Goal: Task Accomplishment & Management: Use online tool/utility

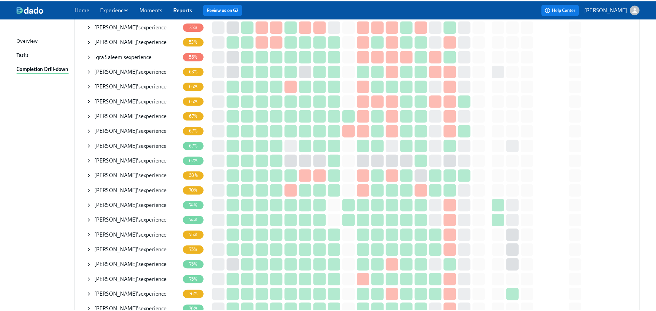
scroll to position [68, 0]
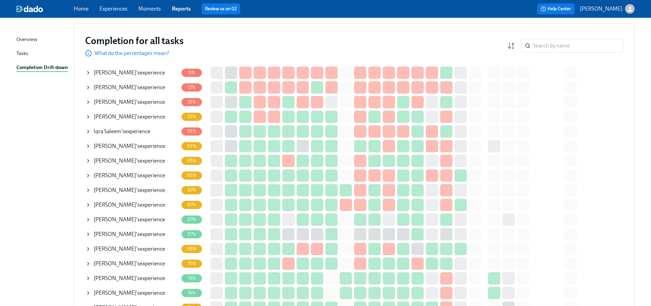
click at [87, 159] on icon at bounding box center [87, 160] width 5 height 5
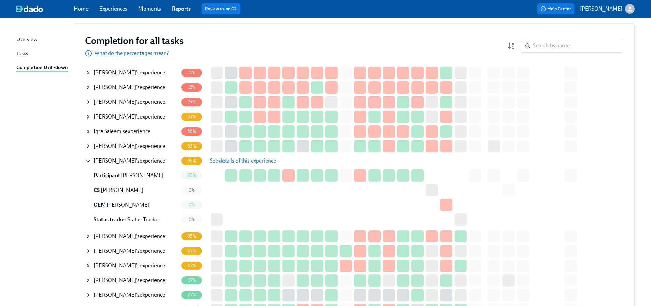
click at [219, 161] on span "See details of this experience" at bounding box center [243, 160] width 66 height 7
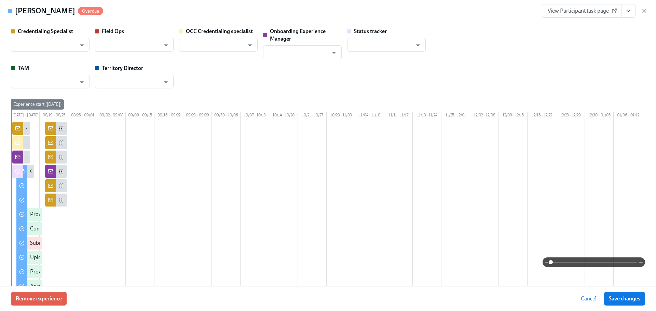
type input "[PERSON_NAME]"
type input "Chelsea Kruger"
type input "Shavona Mayers Dixon"
type input "Brooke Wood"
type input "Status Tracker"
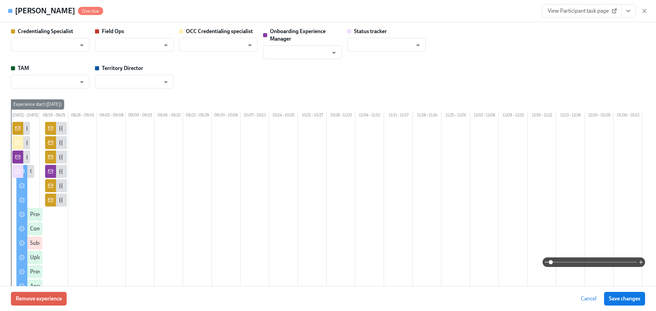
type input "Angela Goodwin"
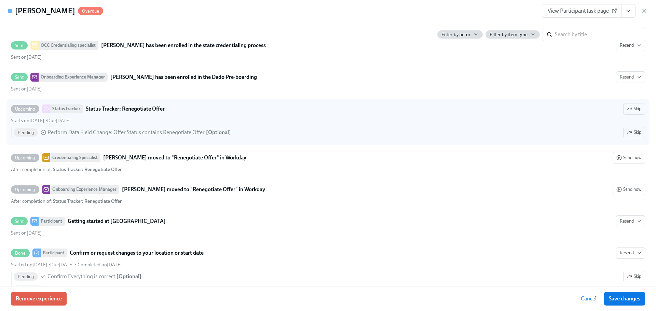
scroll to position [478, 0]
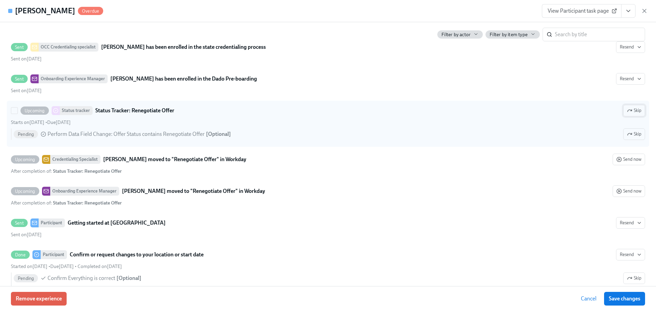
click at [627, 112] on icon "button" at bounding box center [629, 111] width 4 height 2
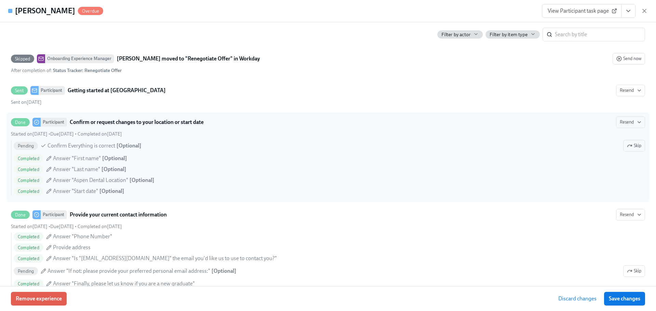
scroll to position [615, 0]
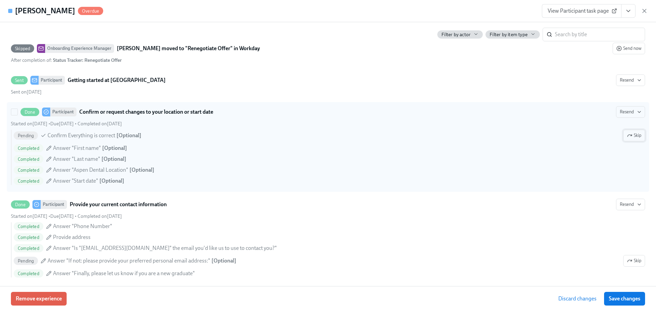
click at [627, 139] on span "Skip" at bounding box center [634, 135] width 14 height 7
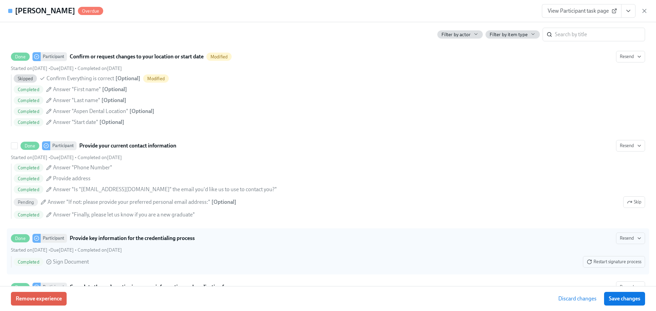
scroll to position [751, 0]
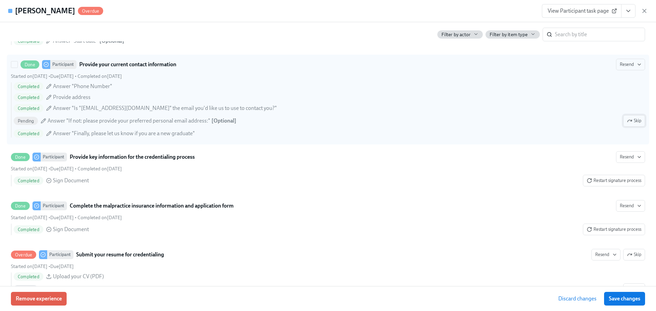
click at [627, 126] on button "Skip" at bounding box center [634, 121] width 22 height 12
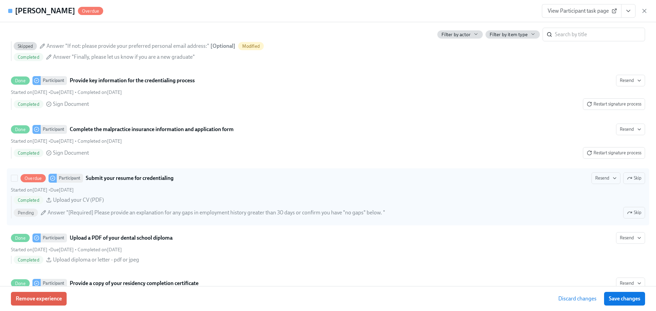
scroll to position [888, 0]
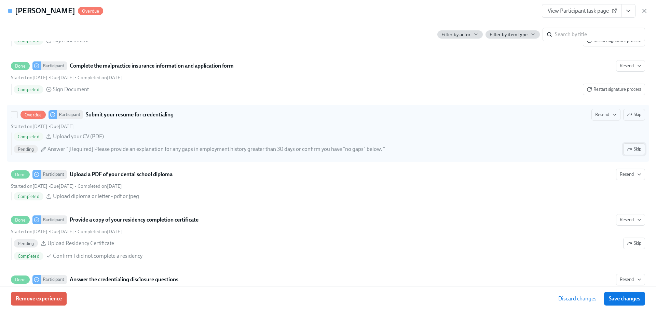
click at [627, 152] on icon "button" at bounding box center [629, 149] width 5 height 5
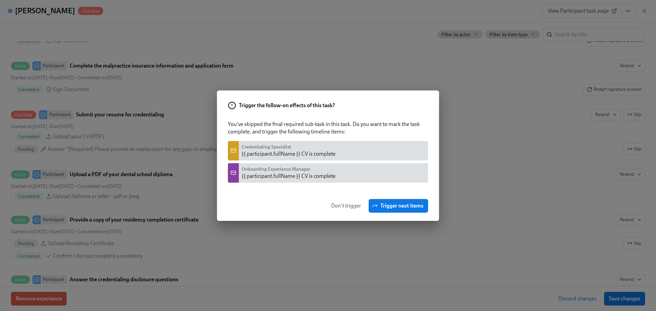
click at [352, 208] on span "Don't trigger" at bounding box center [346, 206] width 30 height 7
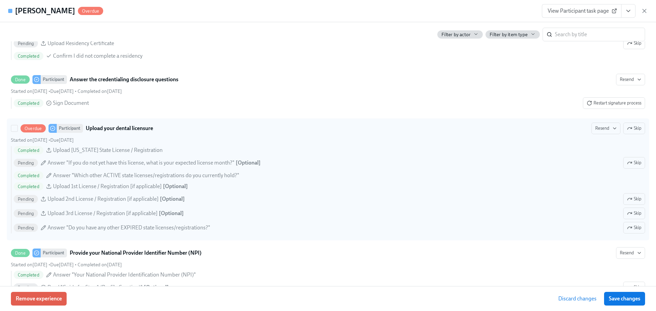
scroll to position [1127, 0]
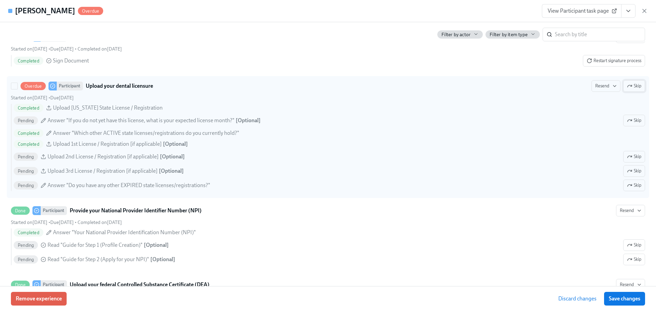
click at [627, 87] on icon "button" at bounding box center [629, 86] width 4 height 2
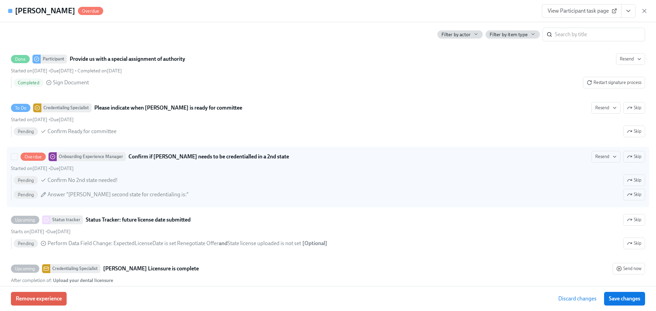
scroll to position [1469, 0]
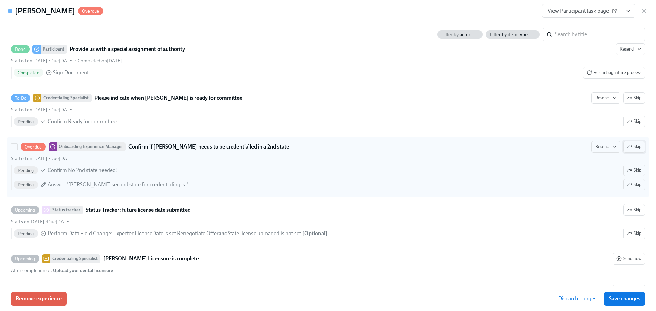
click at [631, 150] on span "Skip" at bounding box center [634, 146] width 14 height 7
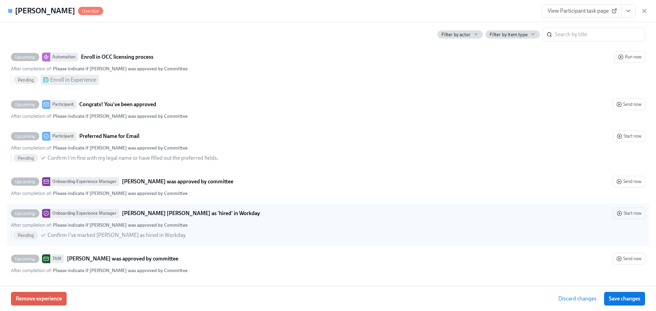
scroll to position [2193, 0]
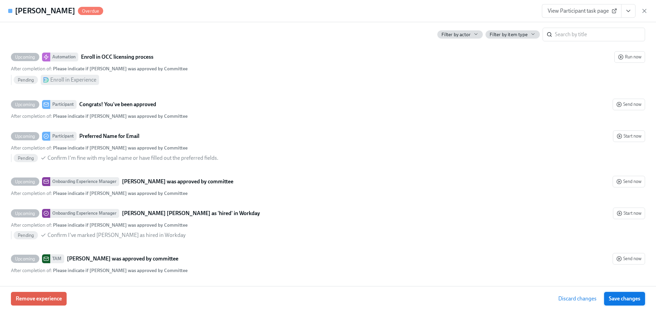
click at [619, 301] on span "Save changes" at bounding box center [624, 298] width 31 height 7
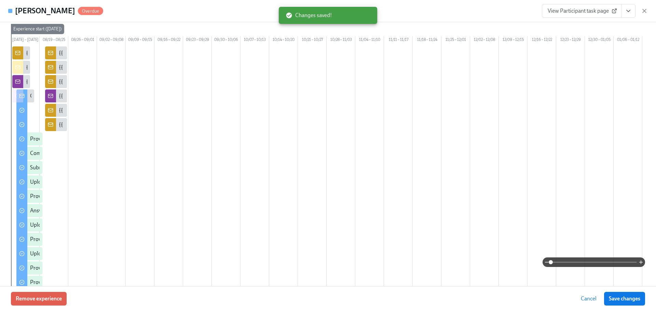
scroll to position [0, 0]
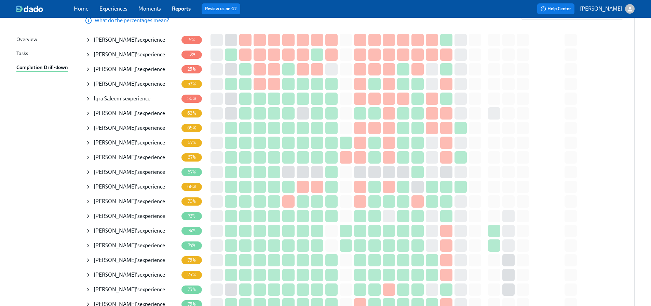
scroll to position [34, 0]
